Goal: Information Seeking & Learning: Learn about a topic

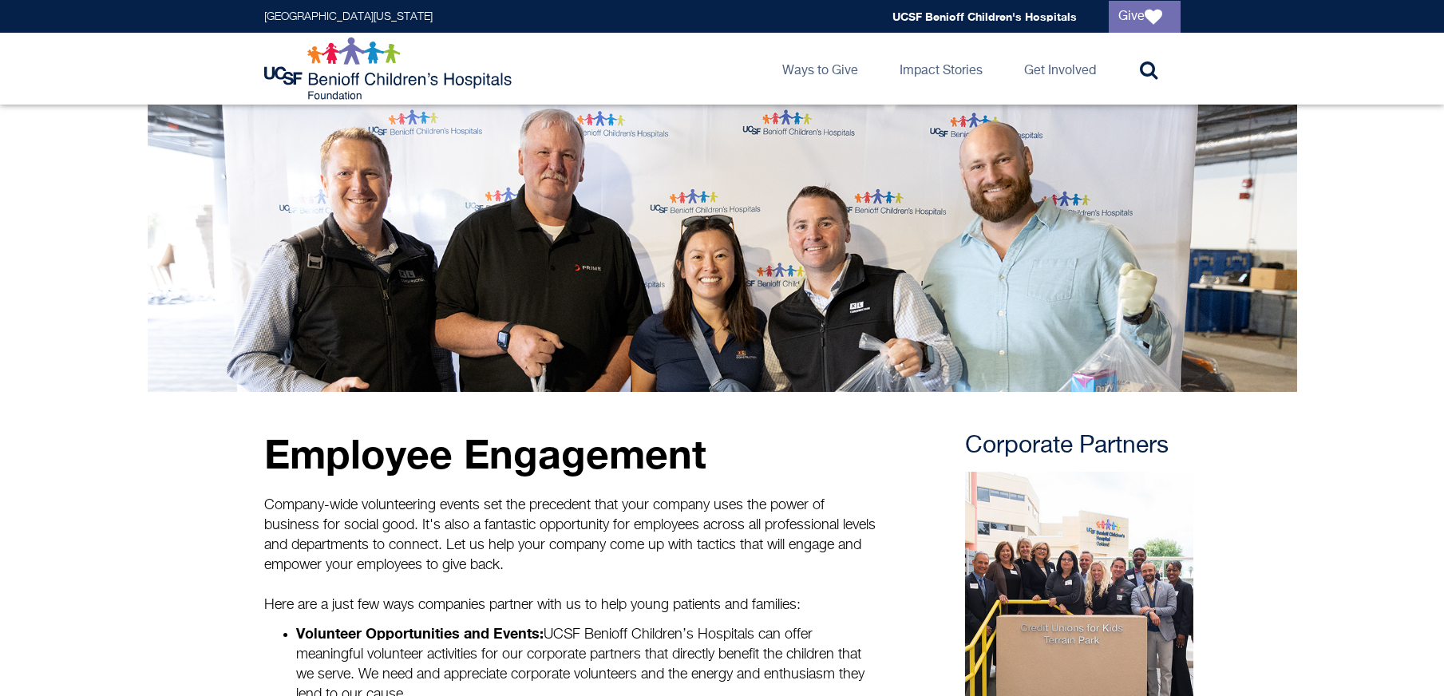
scroll to position [373, 0]
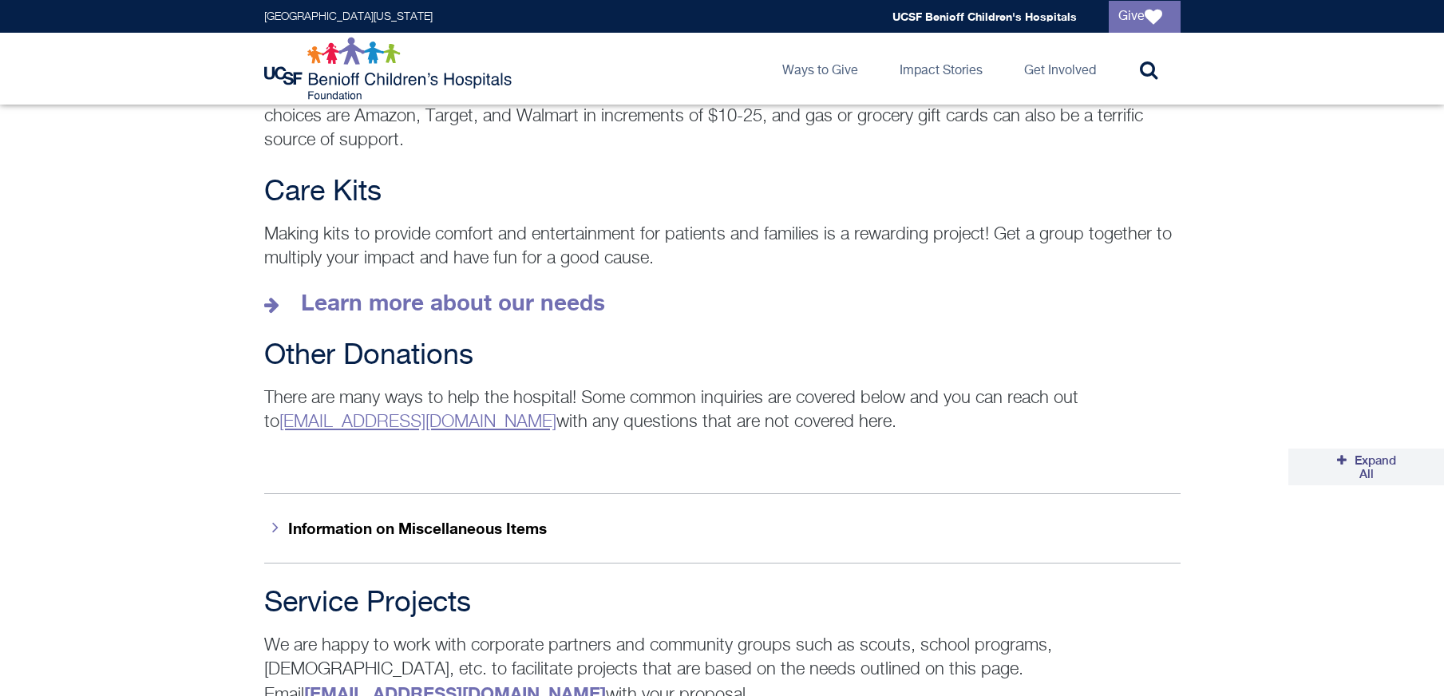
scroll to position [2193, 0]
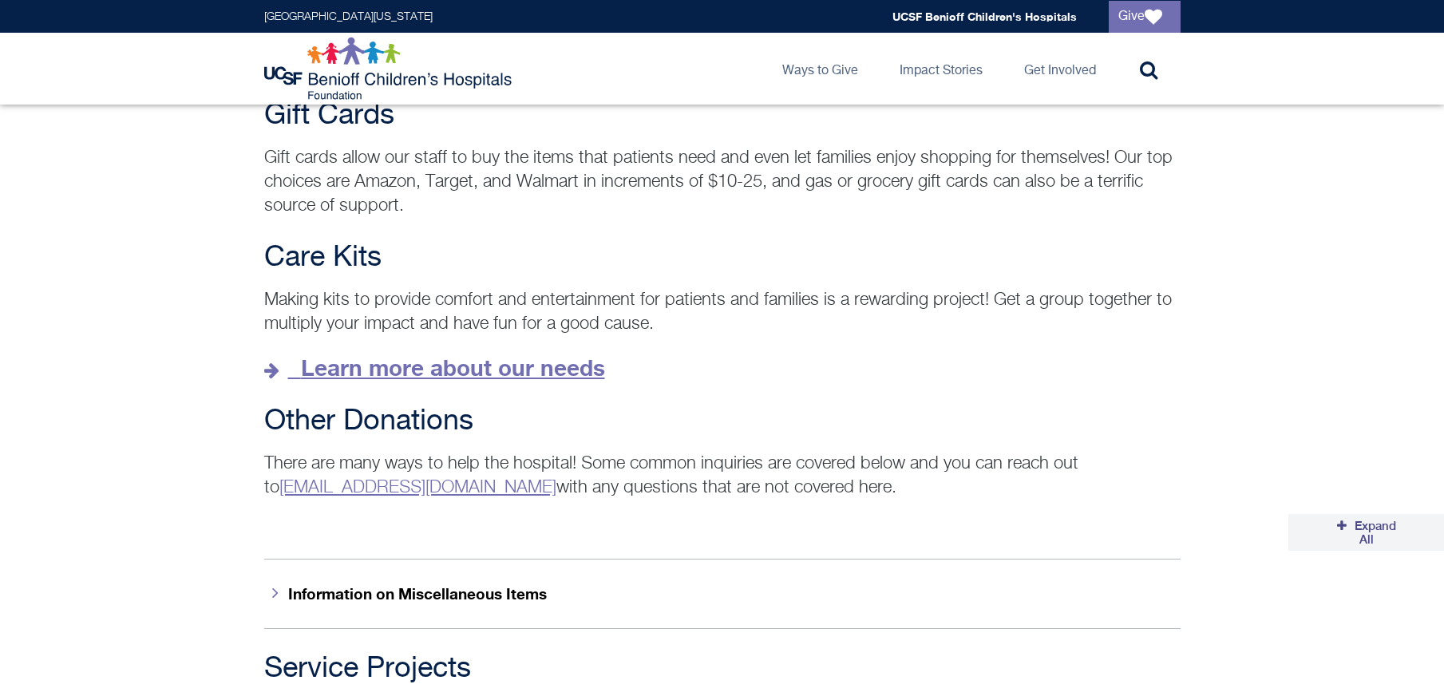
click at [493, 354] on strong "Learn more about our needs" at bounding box center [453, 367] width 304 height 26
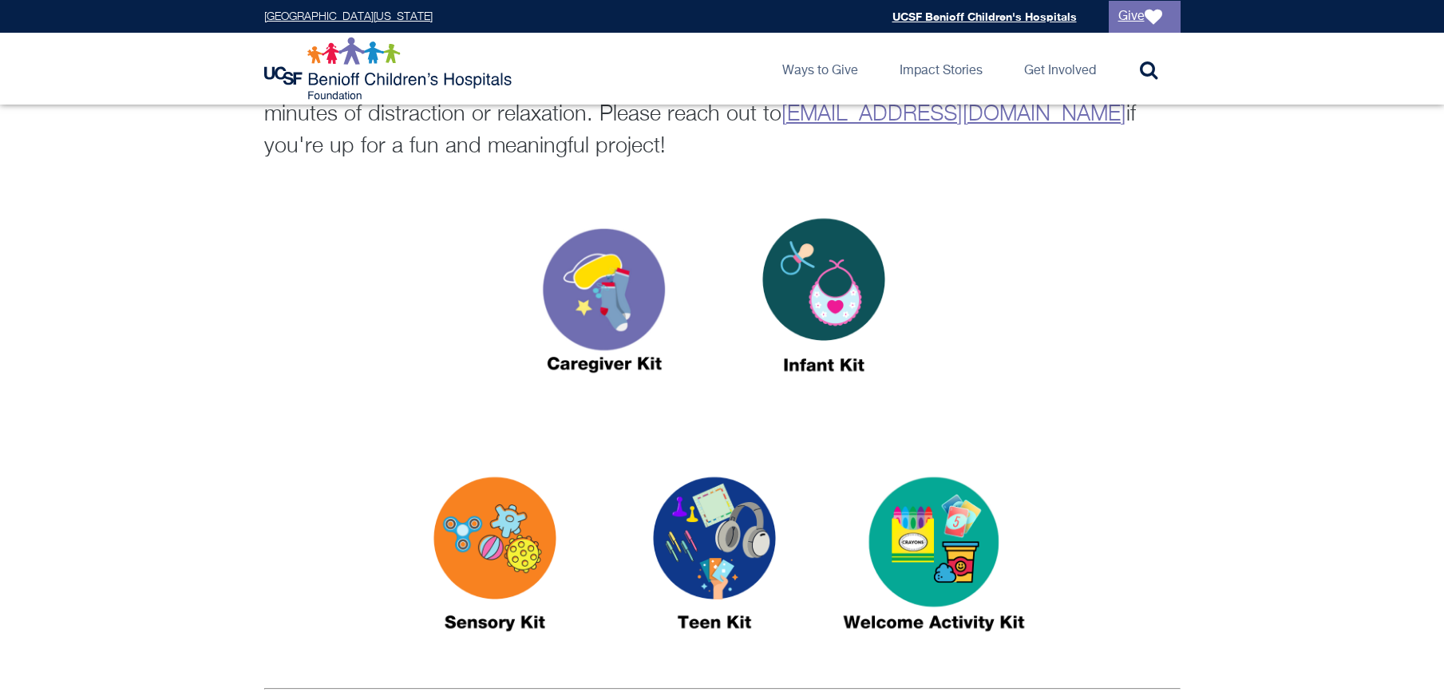
scroll to position [539, 0]
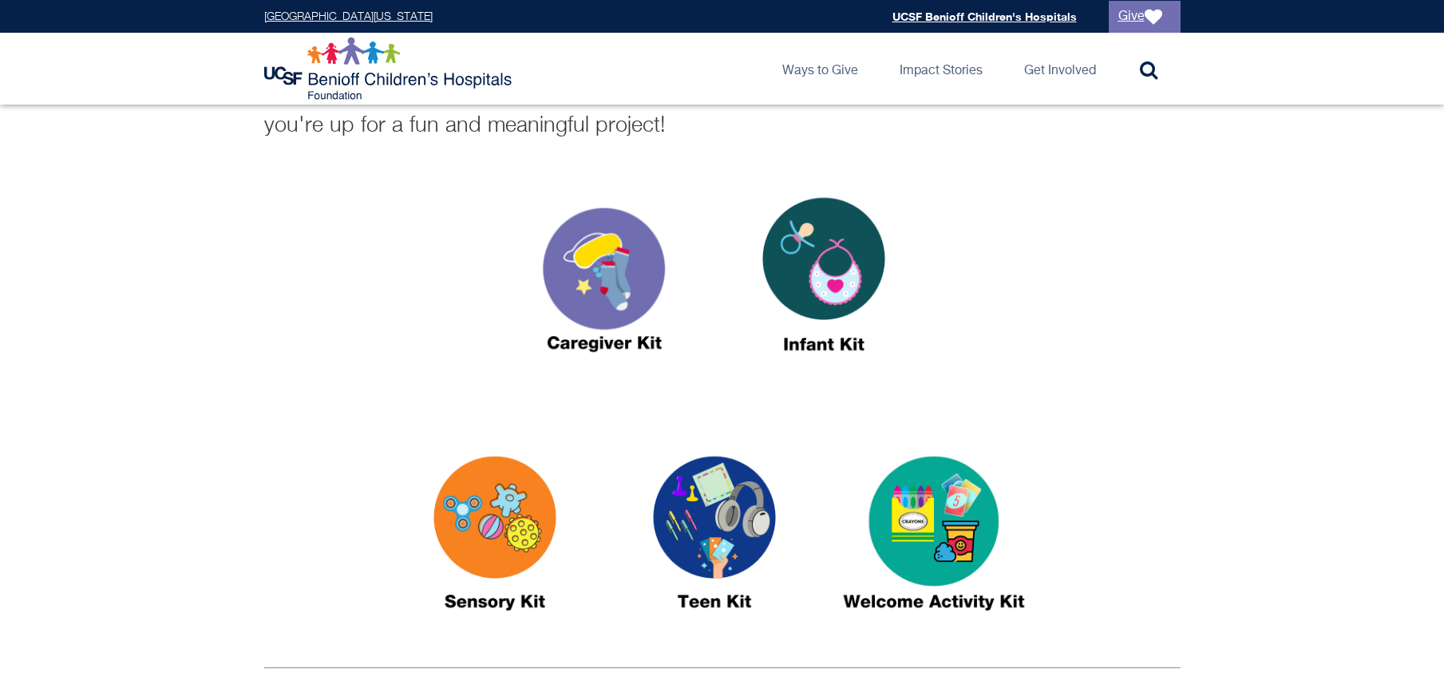
click at [947, 530] on img at bounding box center [934, 540] width 200 height 230
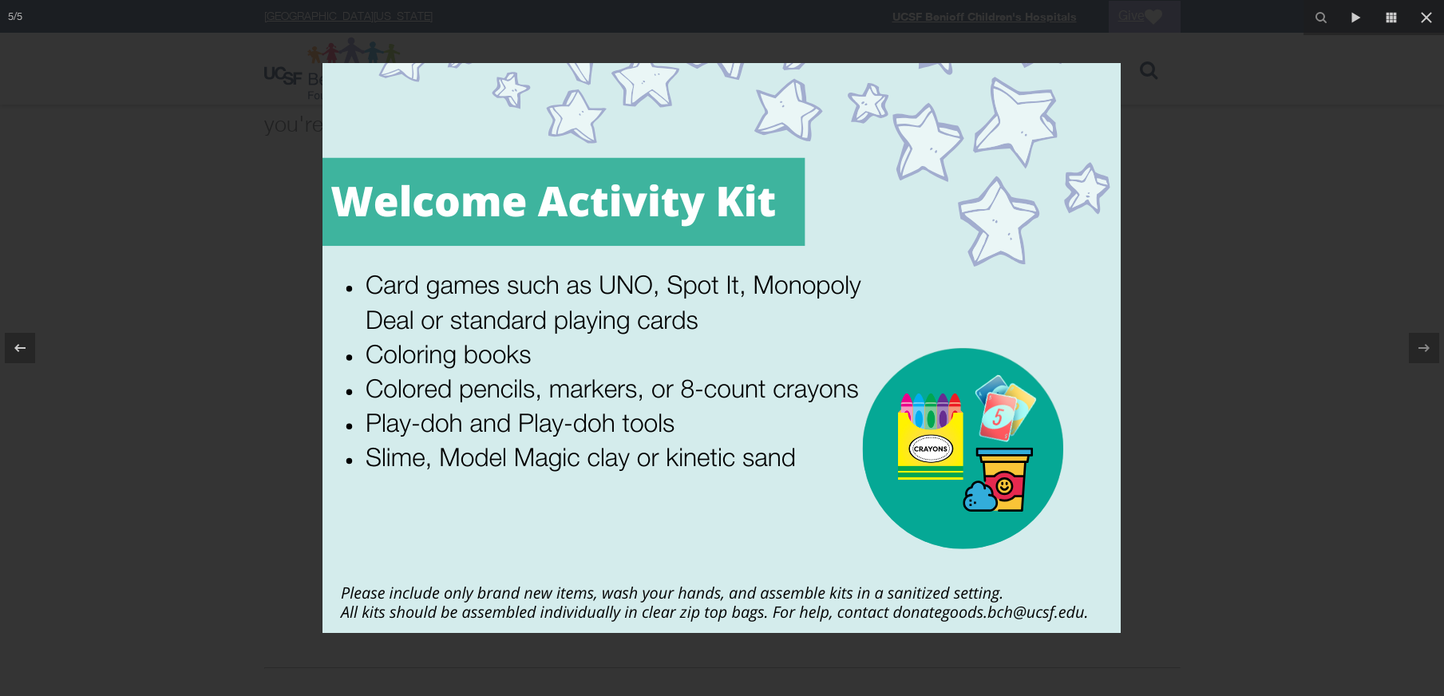
click at [303, 389] on div at bounding box center [722, 348] width 1444 height 696
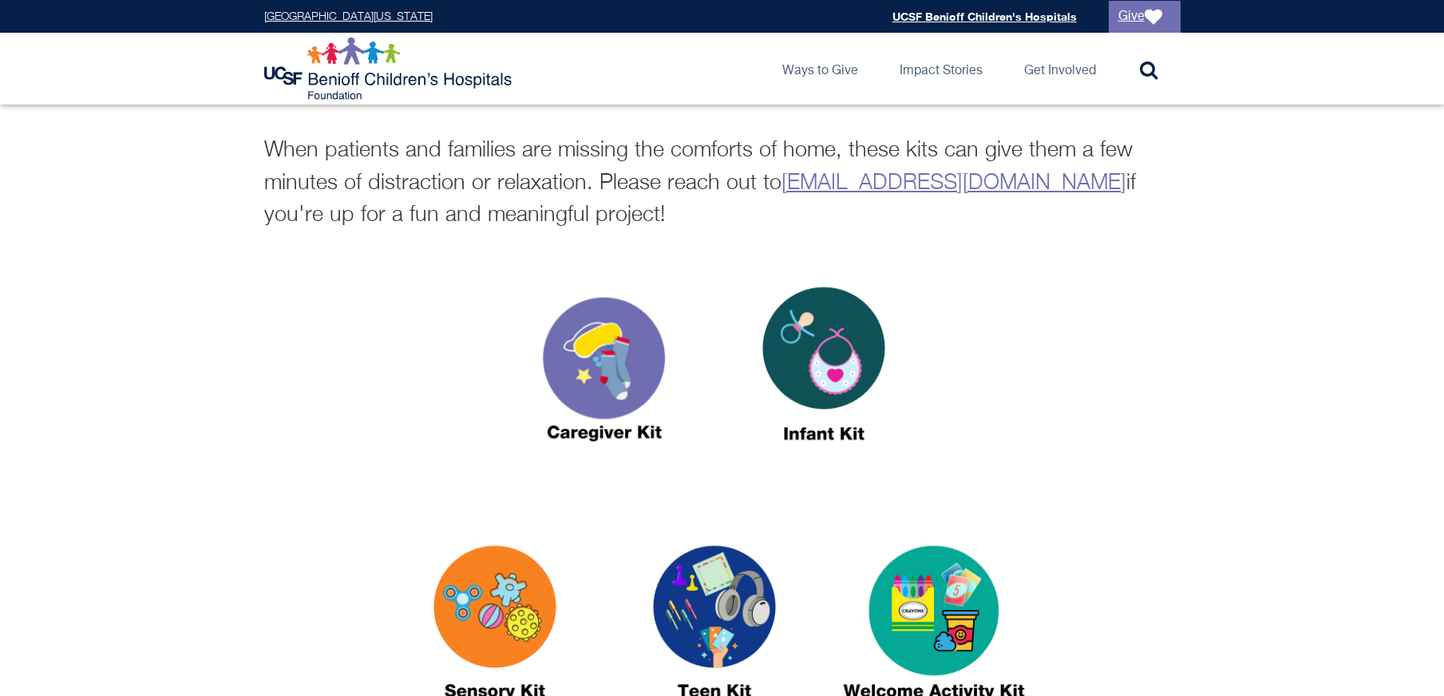
scroll to position [409, 0]
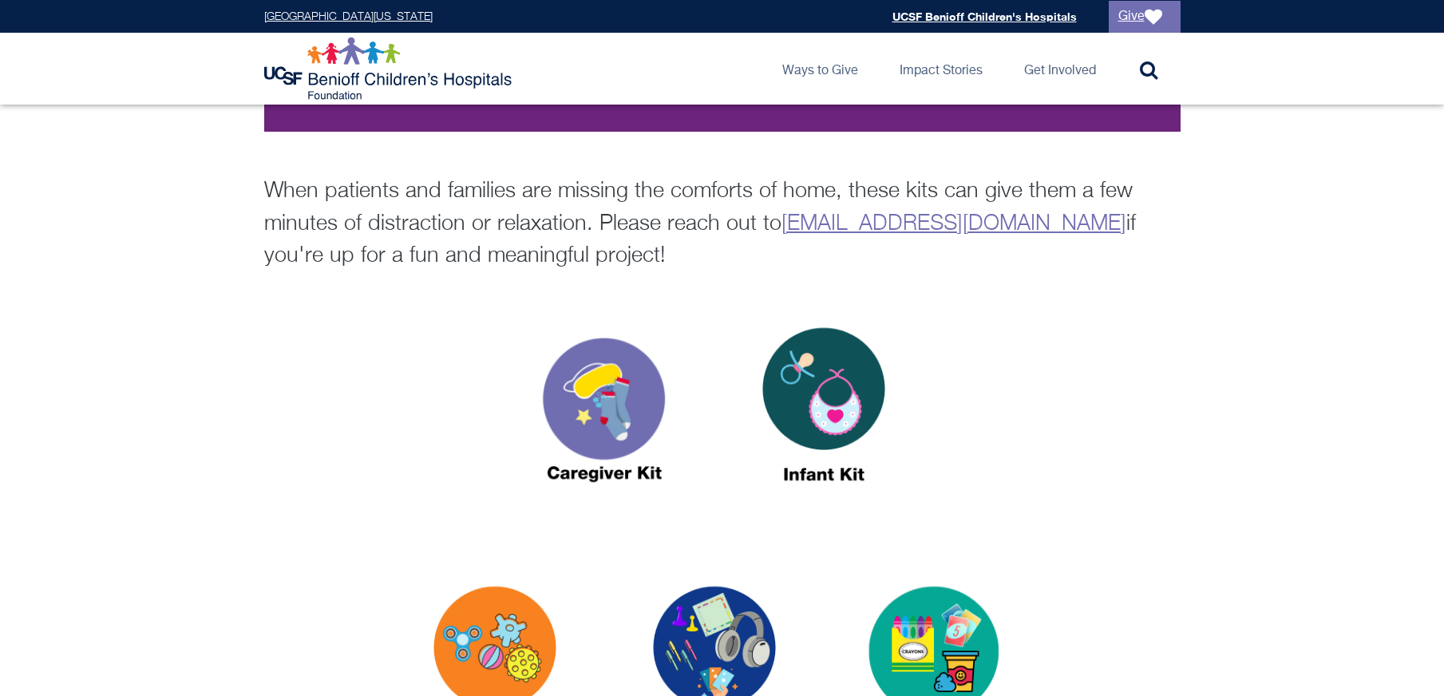
click at [619, 378] on img at bounding box center [604, 412] width 200 height 230
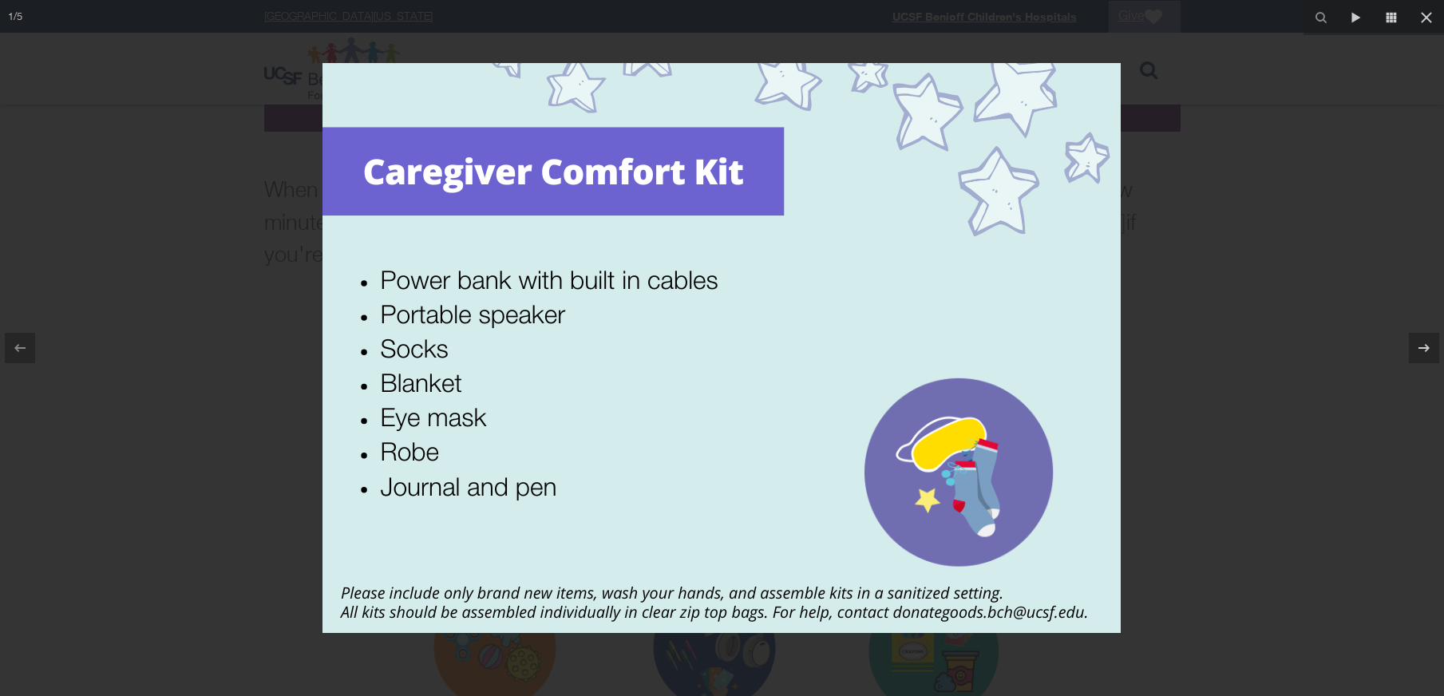
click at [239, 287] on div at bounding box center [722, 348] width 1444 height 696
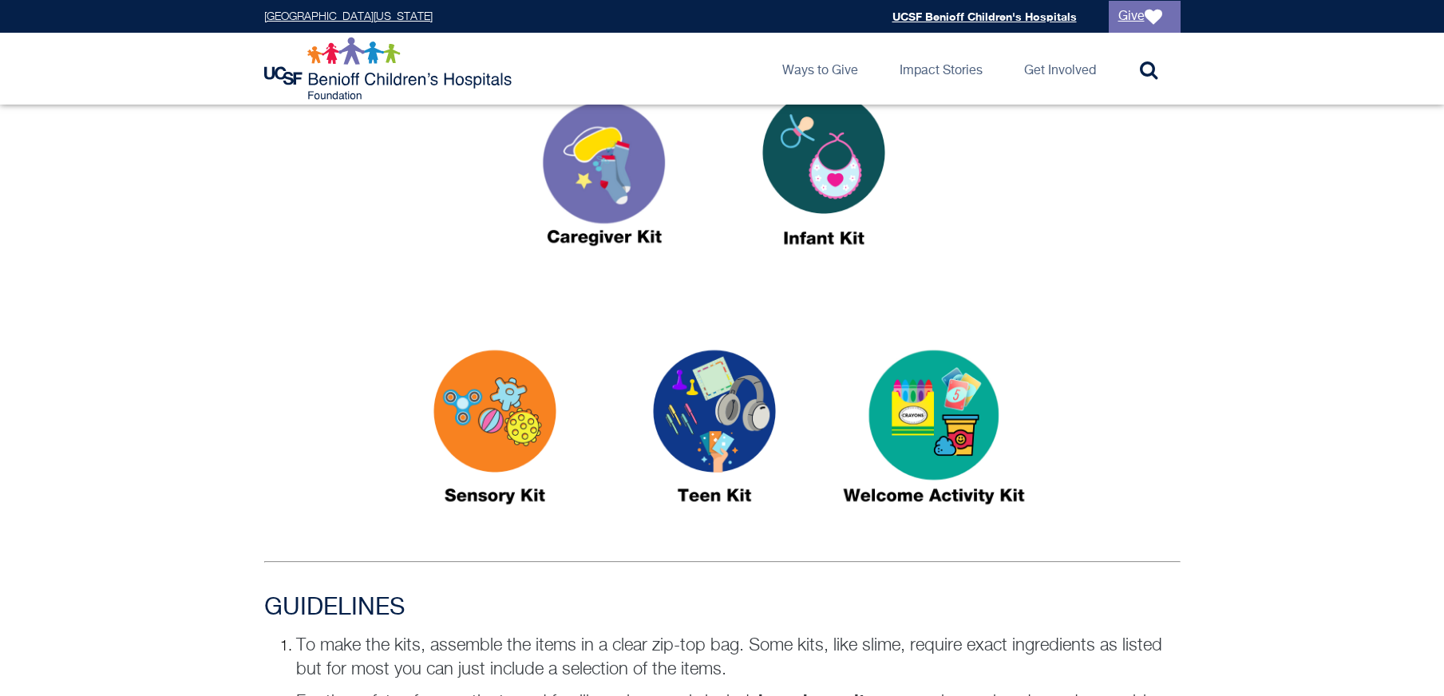
scroll to position [808, 0]
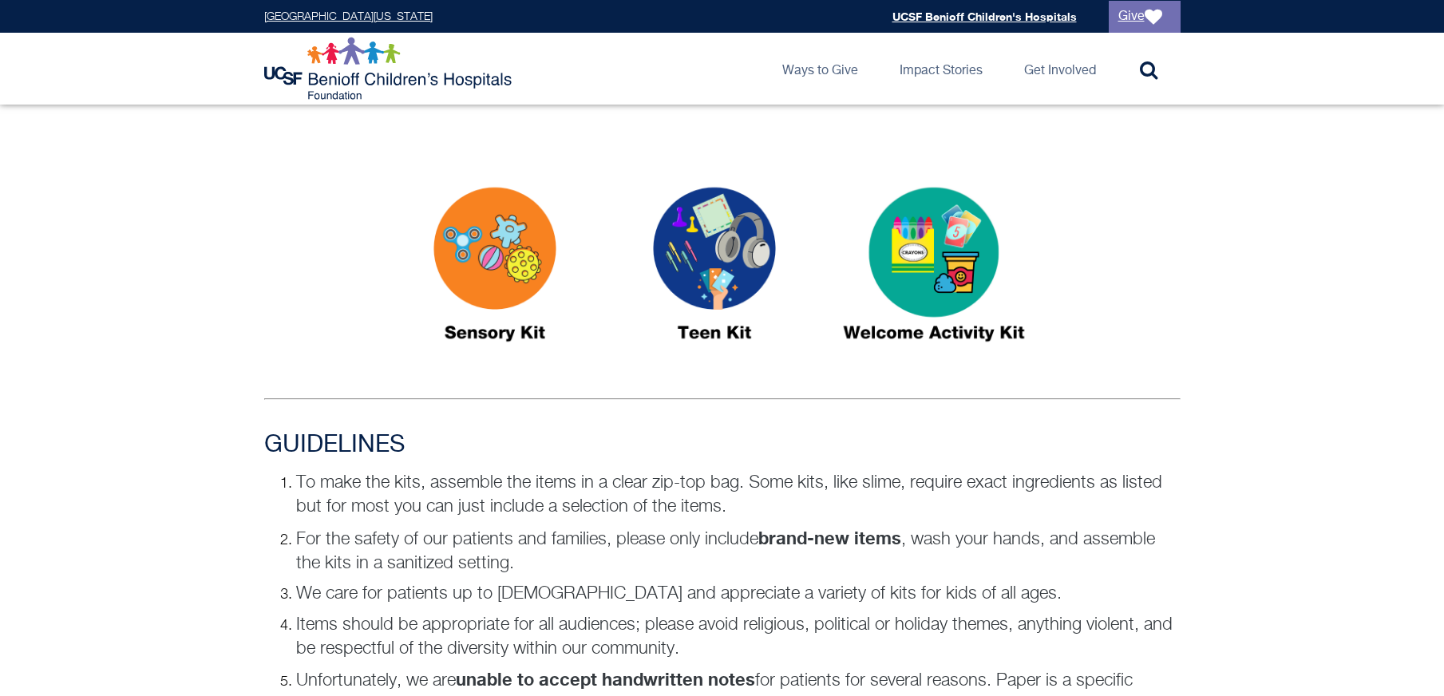
click at [708, 292] on img at bounding box center [715, 271] width 200 height 230
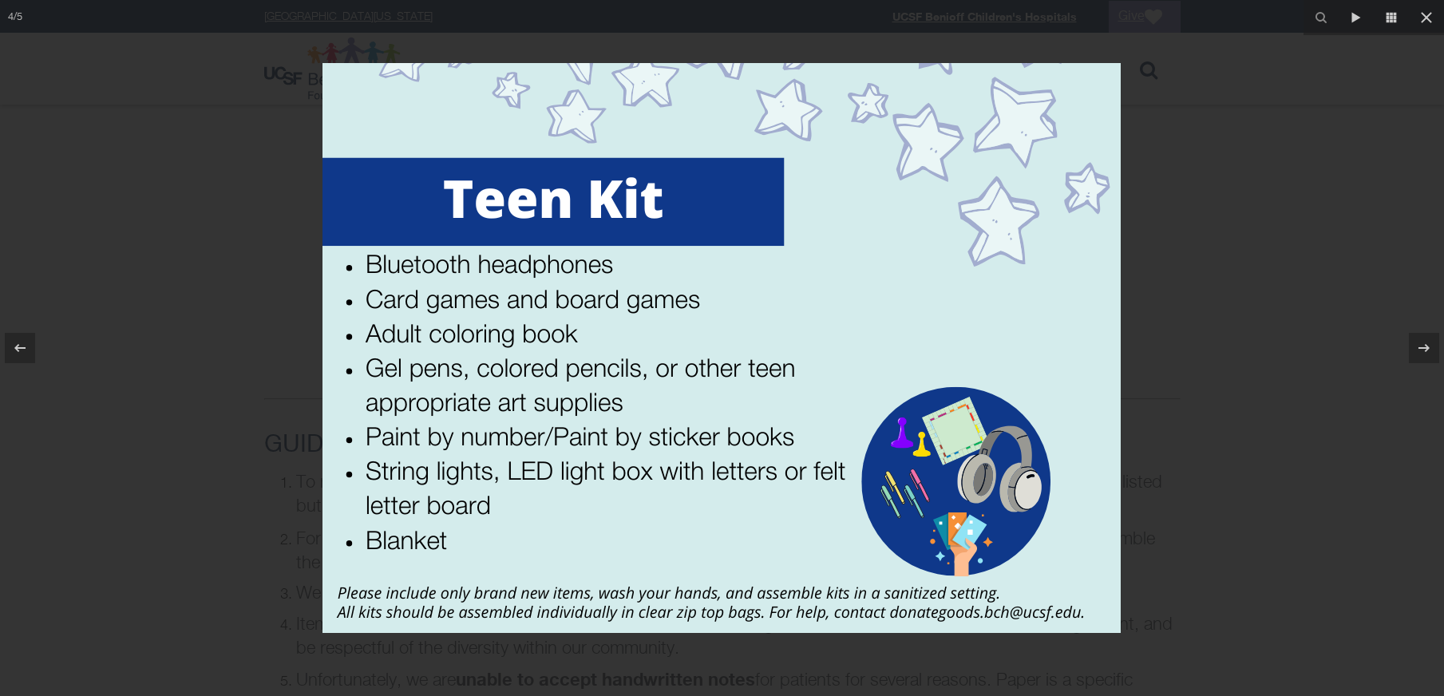
click at [268, 258] on div at bounding box center [722, 348] width 1444 height 696
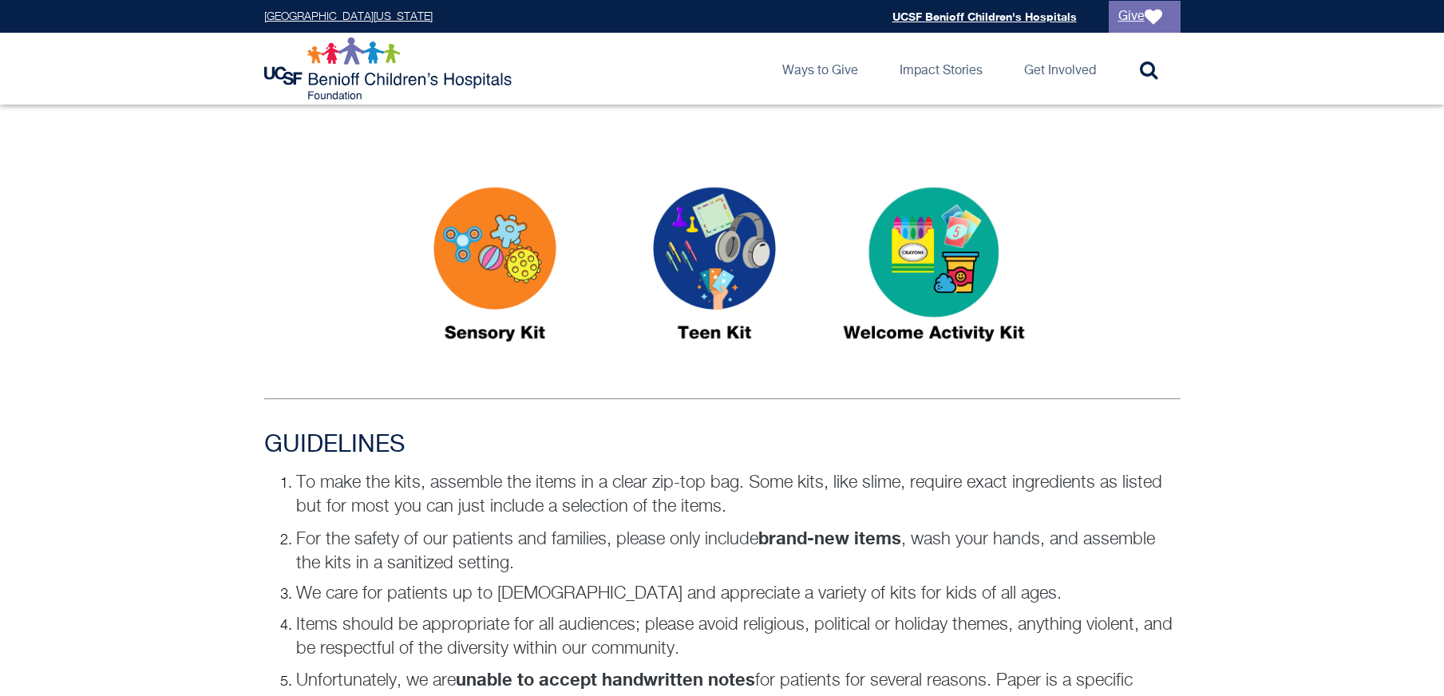
click at [947, 255] on img at bounding box center [934, 271] width 200 height 230
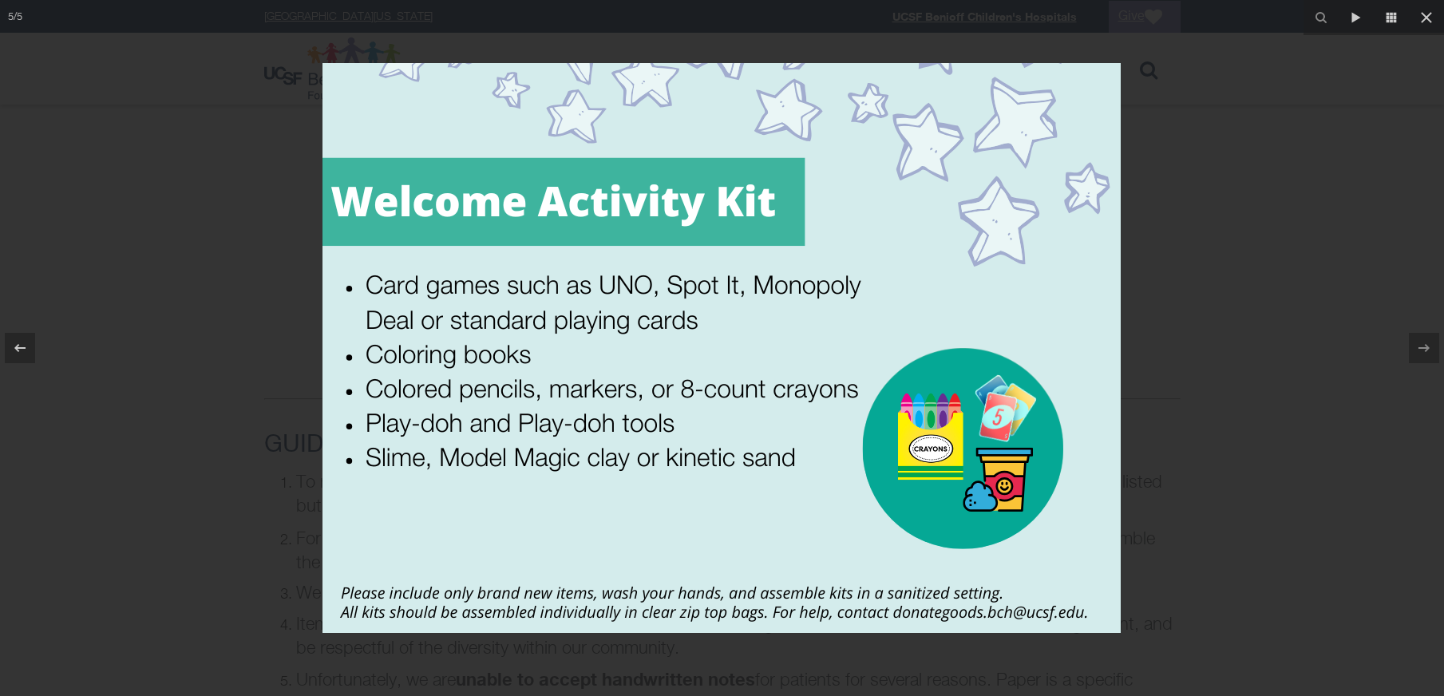
click at [235, 291] on div at bounding box center [722, 348] width 1444 height 696
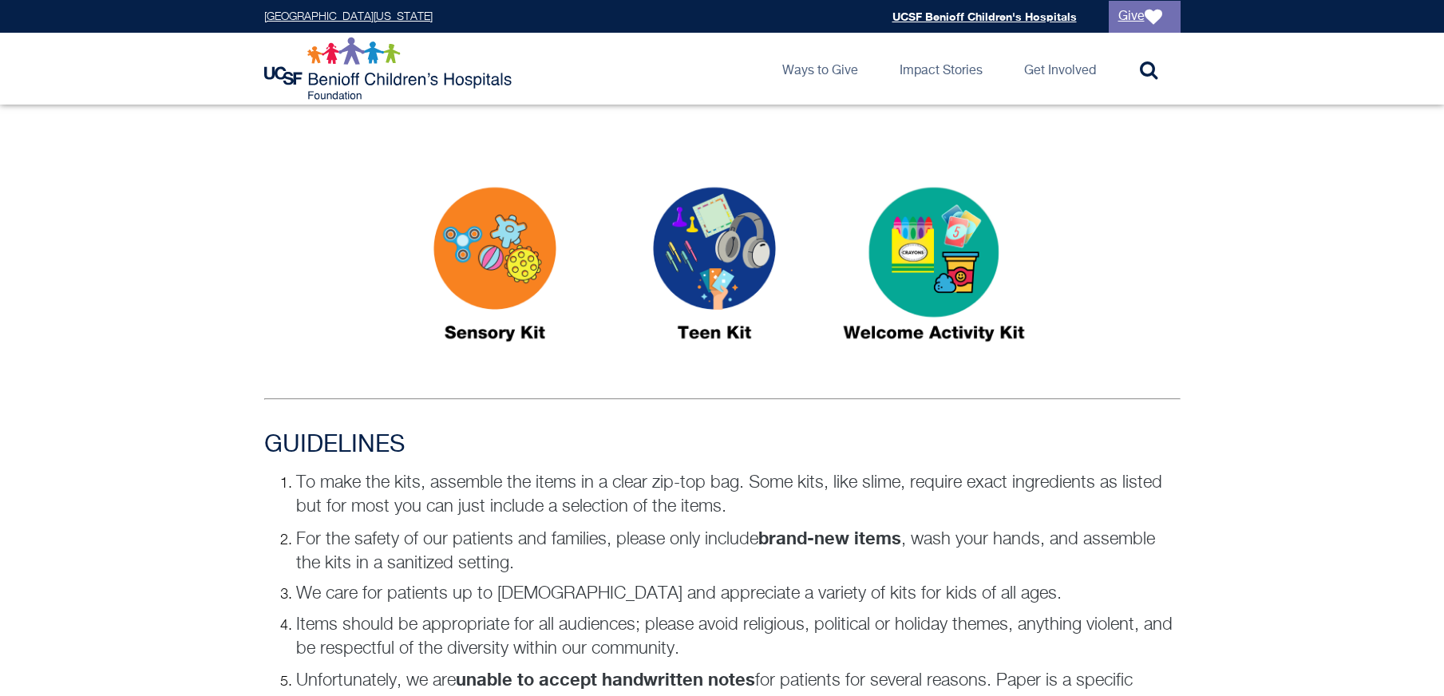
click at [520, 299] on img at bounding box center [495, 271] width 200 height 230
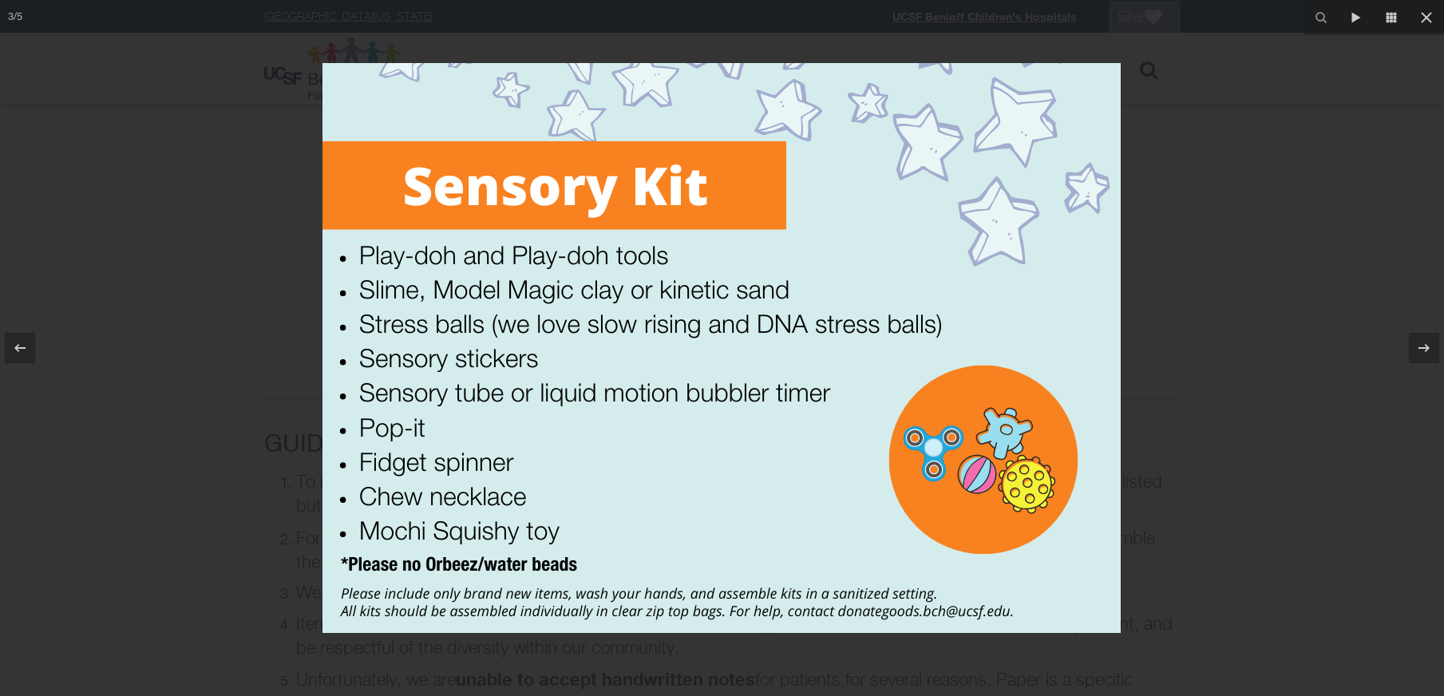
click at [295, 271] on div at bounding box center [722, 348] width 1444 height 696
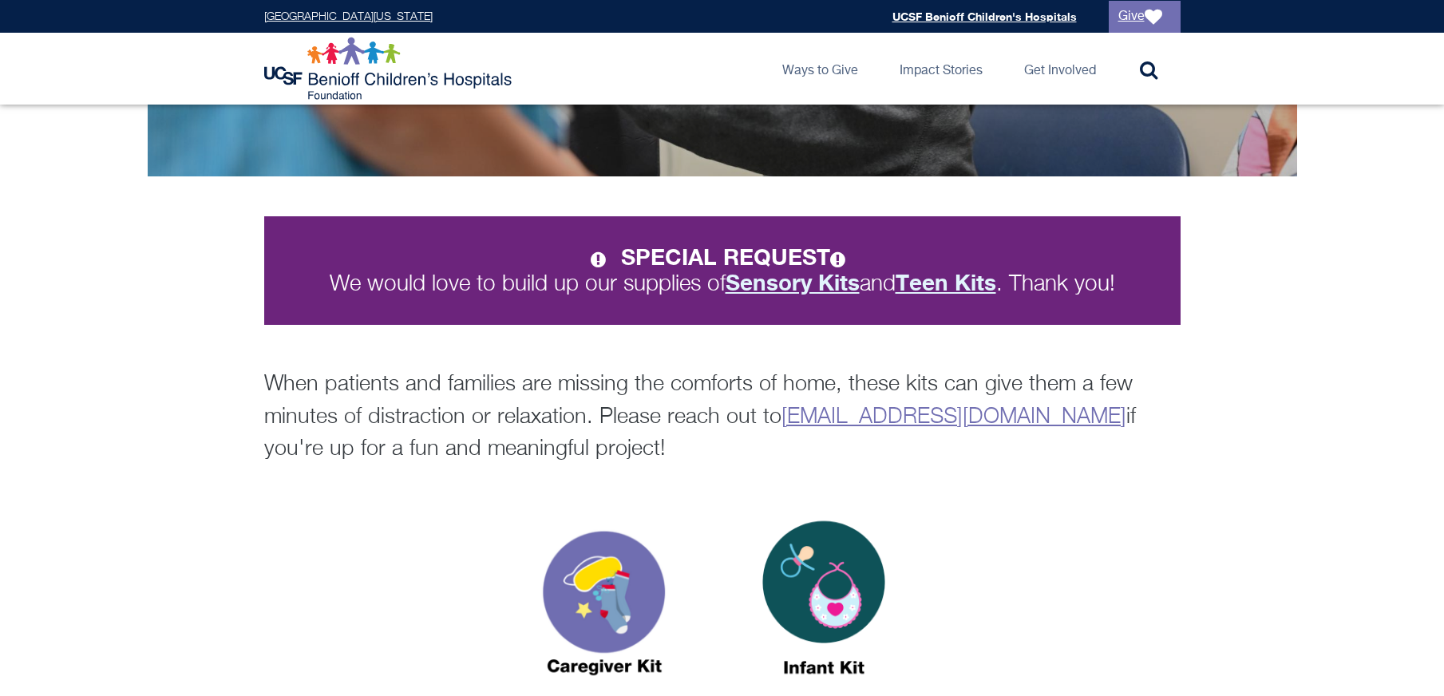
scroll to position [214, 0]
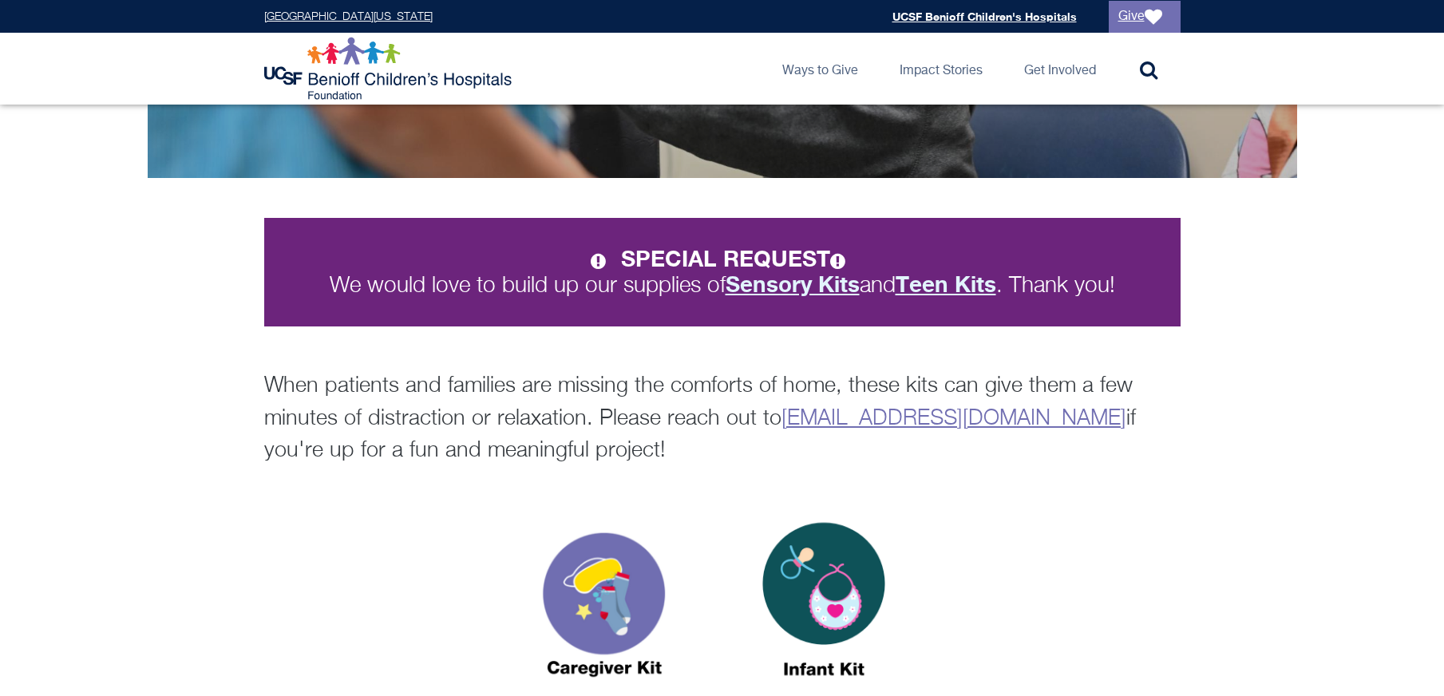
click at [769, 281] on strong "Sensory Kits" at bounding box center [793, 284] width 134 height 26
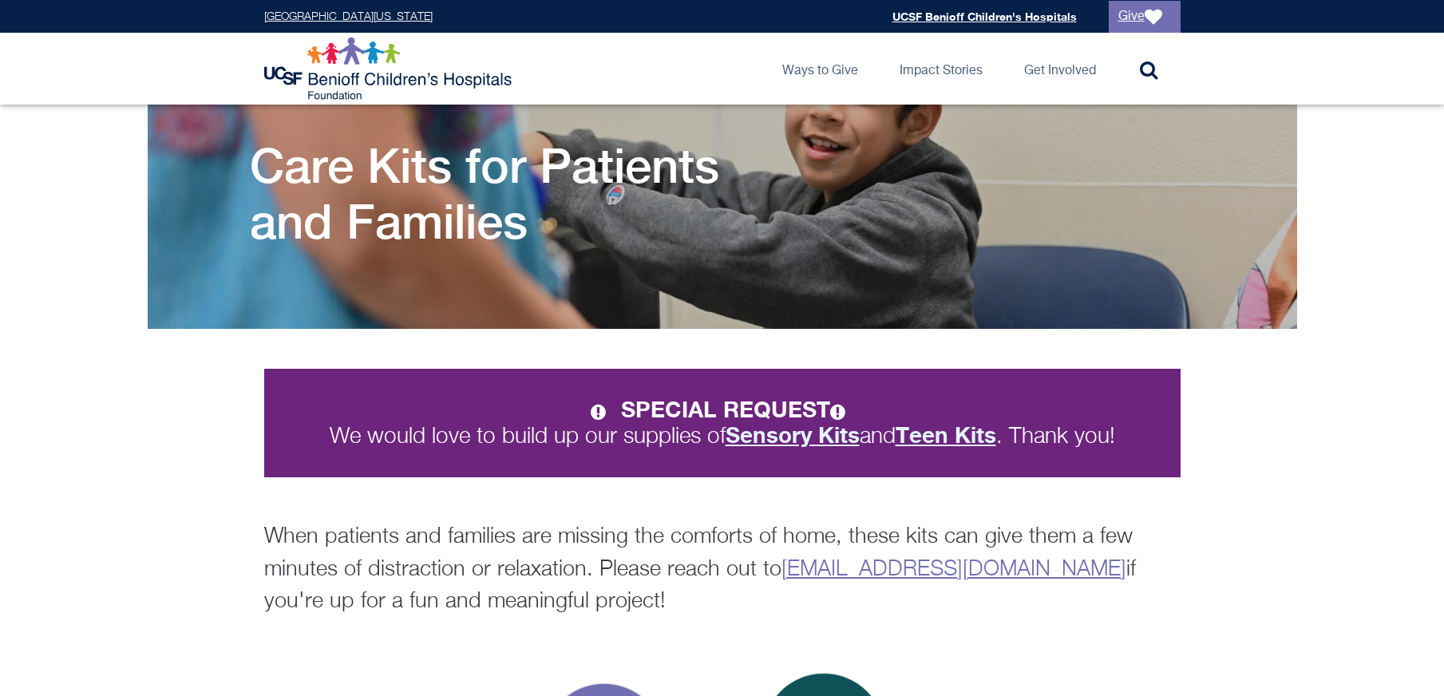
scroll to position [0, 0]
